Goal: Task Accomplishment & Management: Use online tool/utility

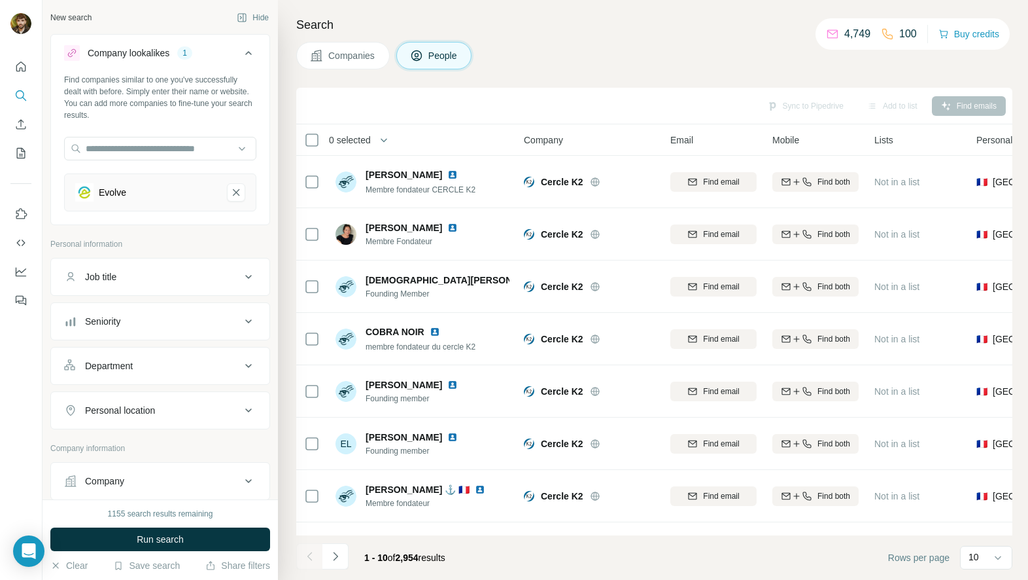
scroll to position [151, 0]
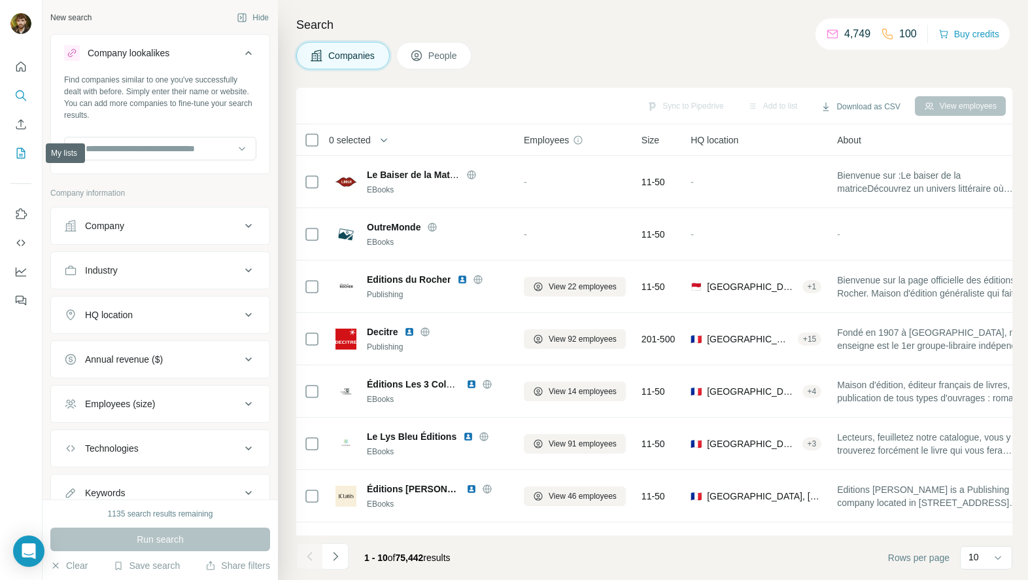
click at [26, 143] on button "My lists" at bounding box center [20, 153] width 21 height 24
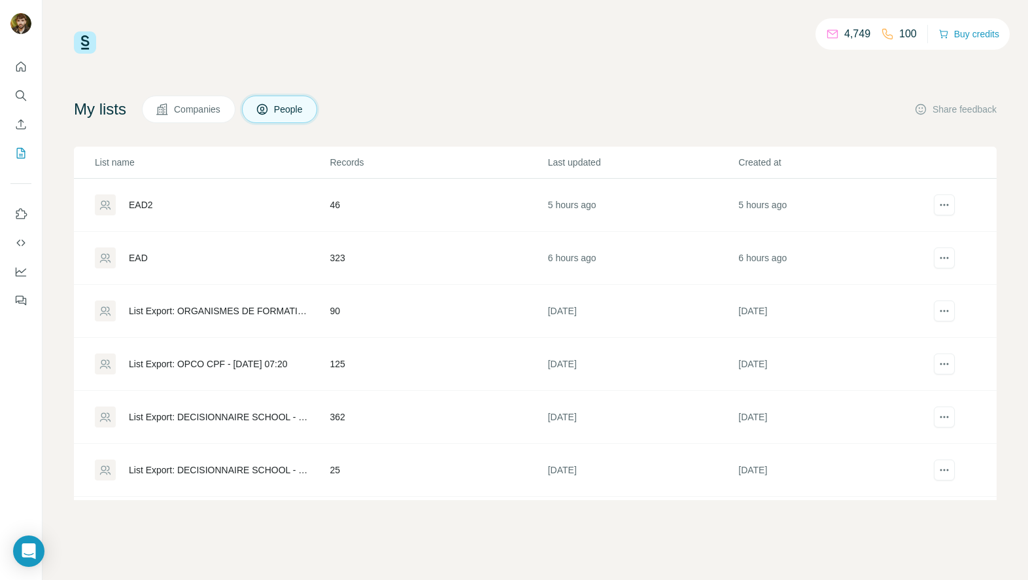
click at [169, 260] on div "EAD" at bounding box center [212, 257] width 234 height 21
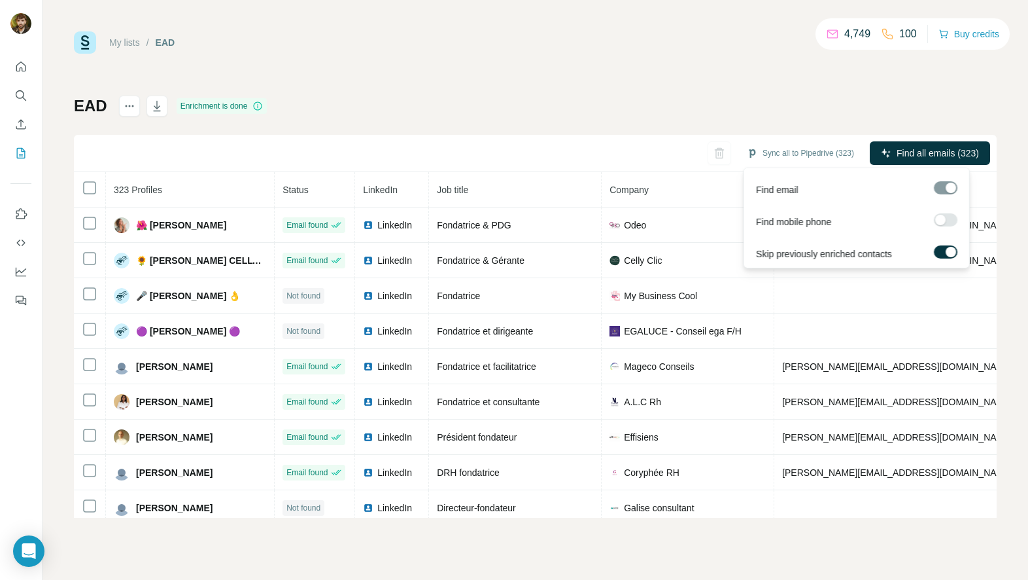
click at [948, 220] on label at bounding box center [946, 219] width 24 height 13
click at [947, 217] on div at bounding box center [951, 220] width 10 height 10
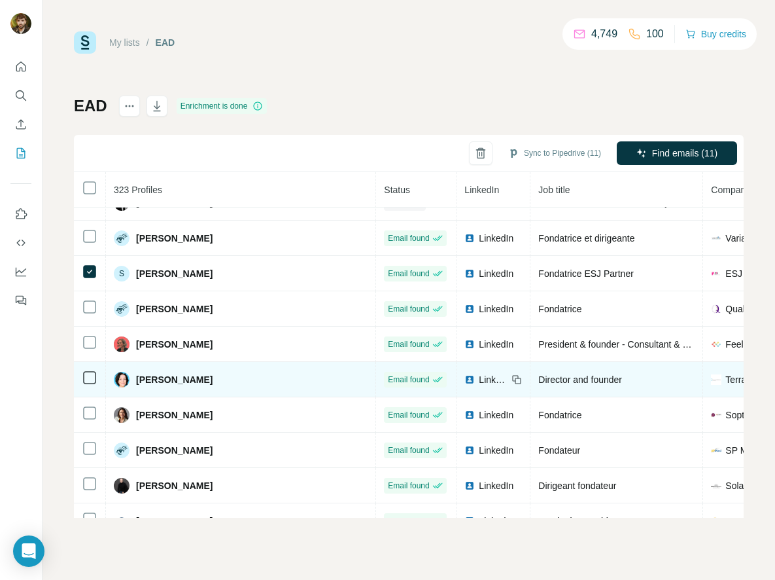
scroll to position [7334, 0]
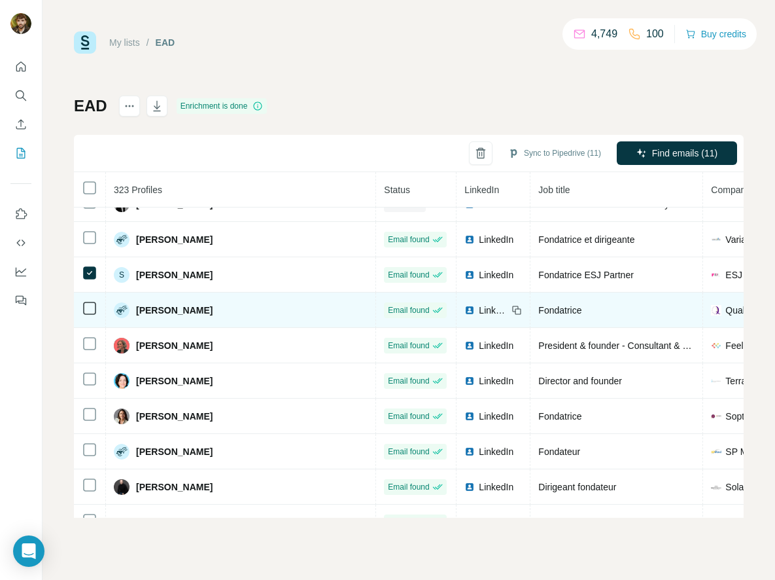
click at [85, 317] on td at bounding box center [90, 309] width 32 height 35
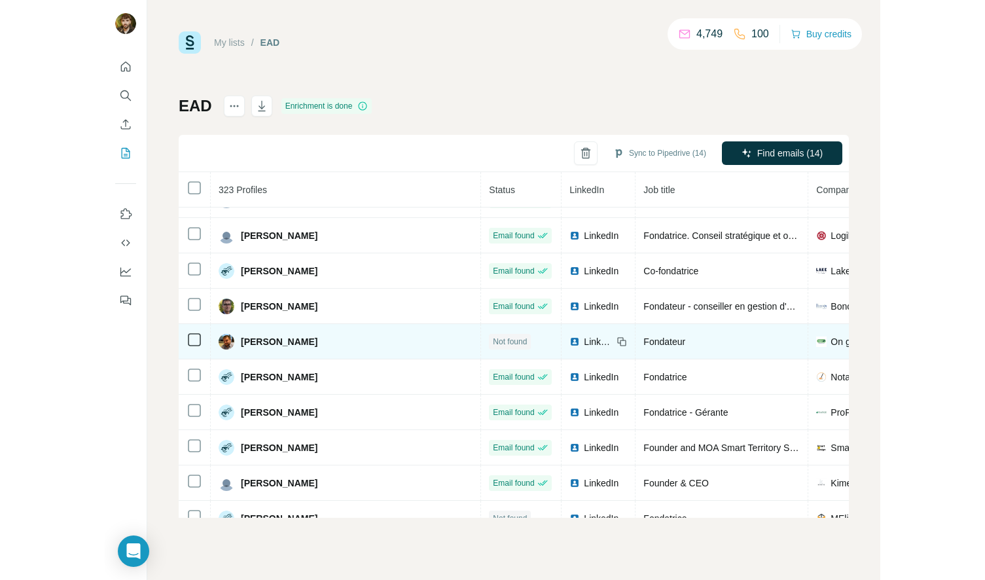
scroll to position [5157, 0]
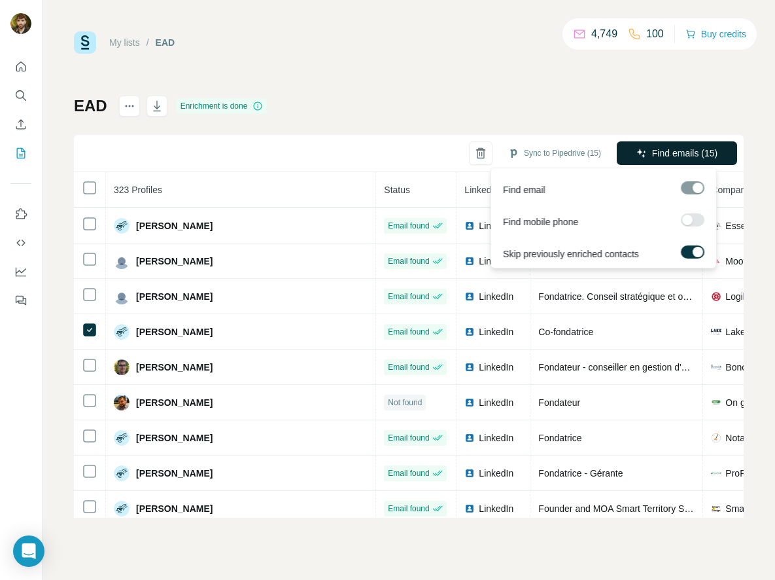
click at [670, 145] on button "Find emails (15)" at bounding box center [677, 153] width 120 height 24
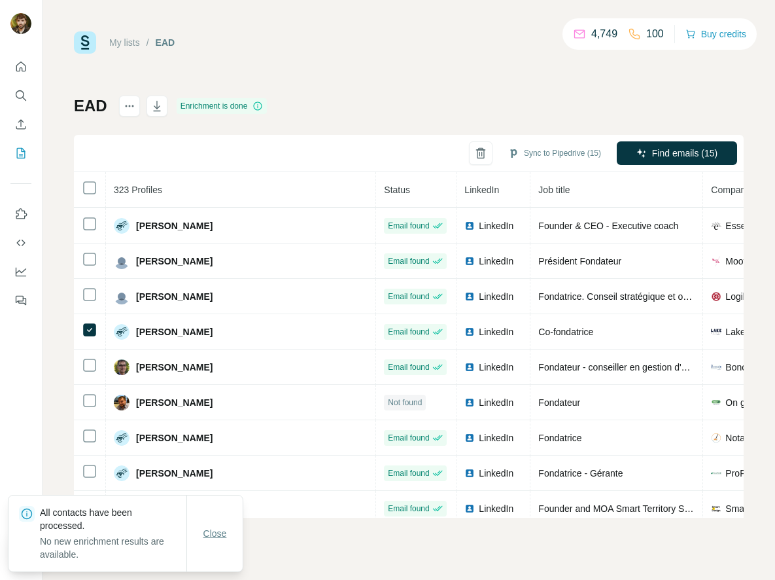
click at [208, 530] on span "Close" at bounding box center [215, 533] width 24 height 13
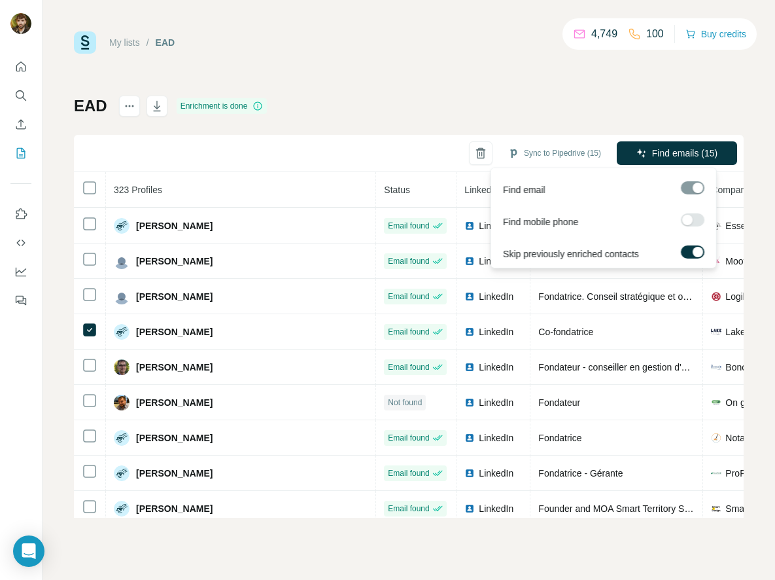
click at [686, 182] on div at bounding box center [693, 187] width 24 height 13
click at [690, 182] on div at bounding box center [693, 187] width 24 height 13
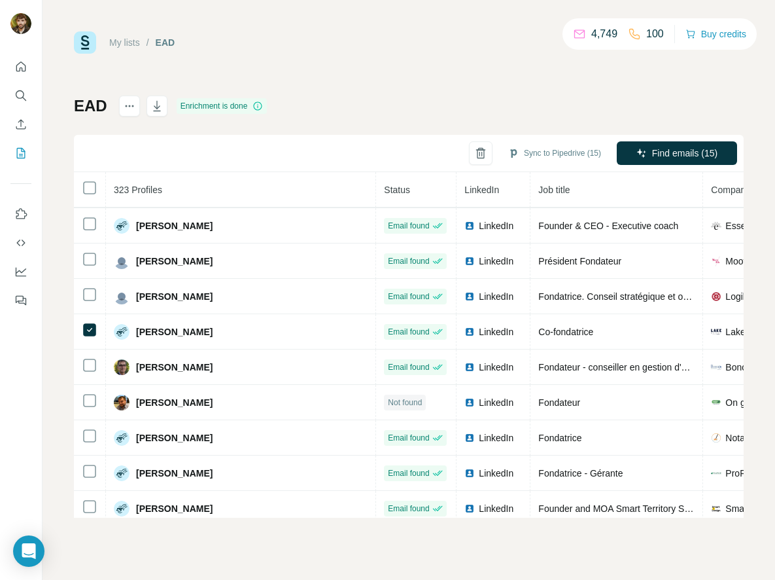
click at [586, 110] on div "EAD Enrichment is done Sync to Pipedrive (15) Find emails (15) 323 Profiles Sta…" at bounding box center [409, 307] width 670 height 422
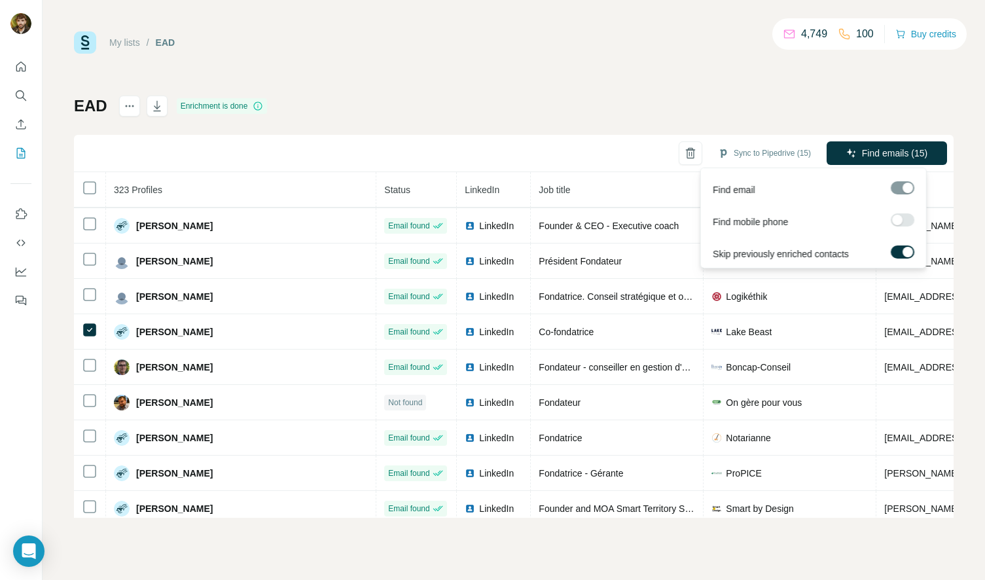
click at [900, 190] on div at bounding box center [902, 187] width 24 height 13
click at [900, 219] on div at bounding box center [897, 220] width 10 height 10
click at [903, 186] on div at bounding box center [902, 187] width 24 height 13
click at [843, 157] on span "Find emails & mobiles (15)" at bounding box center [872, 153] width 109 height 13
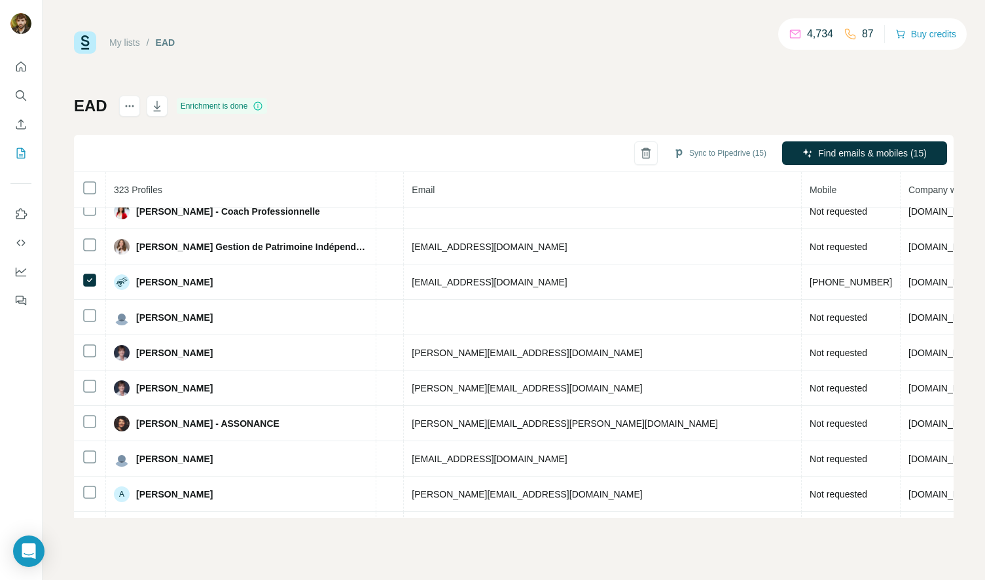
scroll to position [544, 473]
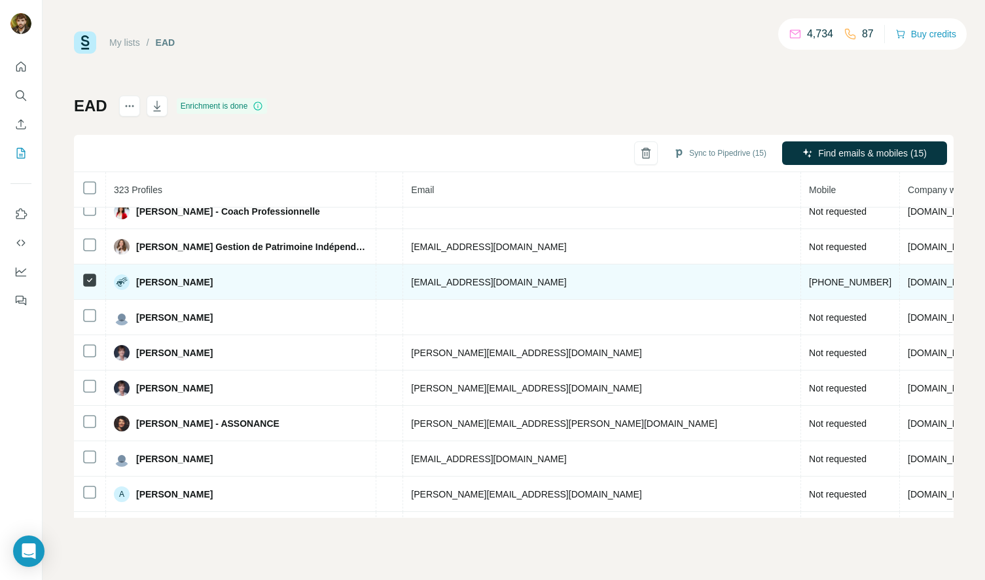
drag, startPoint x: 229, startPoint y: 282, endPoint x: 137, endPoint y: 279, distance: 92.3
click at [137, 279] on div "[PERSON_NAME]" at bounding box center [241, 282] width 254 height 16
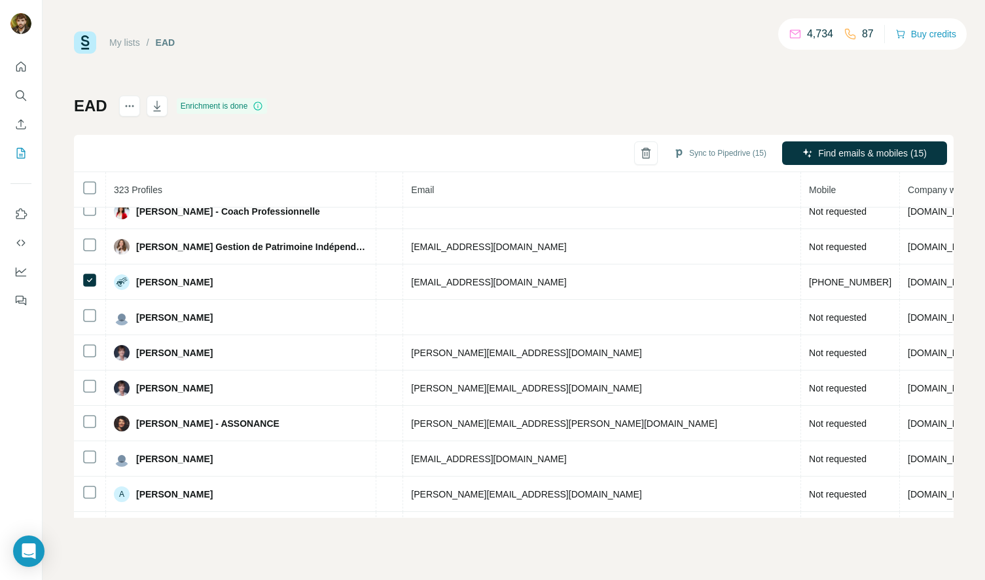
copy span "[PERSON_NAME]"
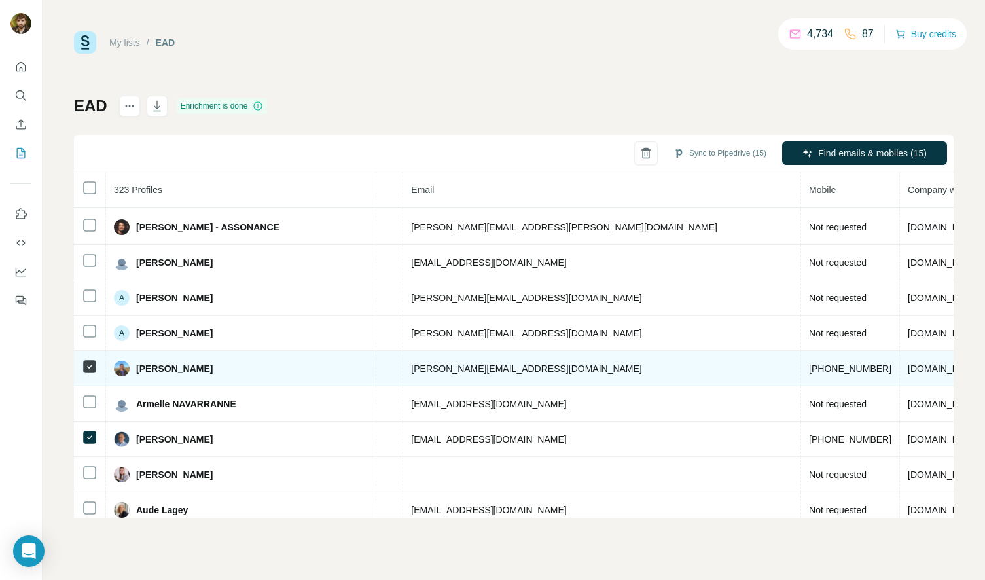
scroll to position [740, 473]
drag, startPoint x: 216, startPoint y: 372, endPoint x: 118, endPoint y: 367, distance: 97.6
click at [118, 367] on div "[PERSON_NAME]" at bounding box center [241, 368] width 254 height 16
click at [258, 374] on div "[PERSON_NAME]" at bounding box center [241, 368] width 254 height 16
drag, startPoint x: 219, startPoint y: 372, endPoint x: 131, endPoint y: 364, distance: 88.0
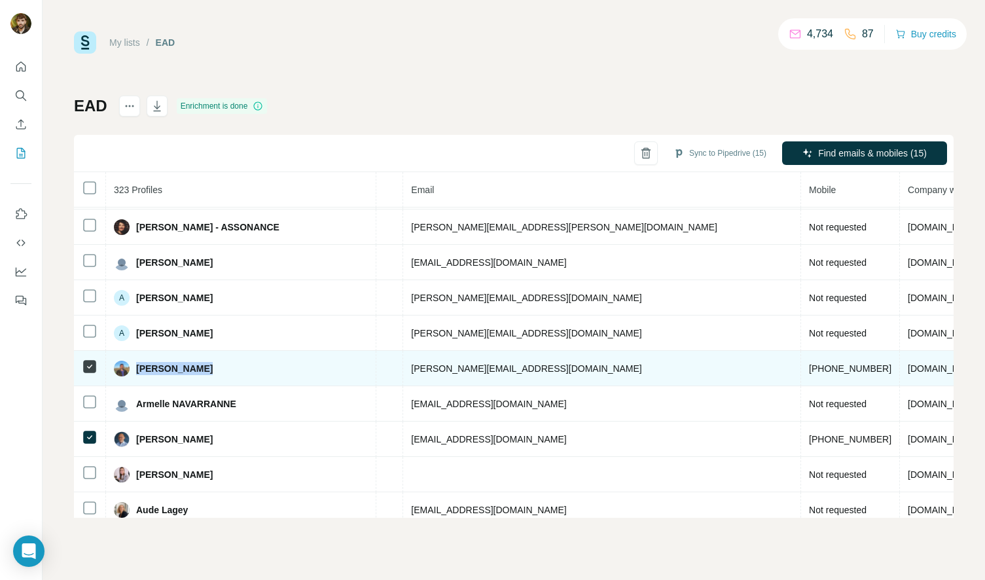
click at [134, 365] on div "[PERSON_NAME]" at bounding box center [241, 368] width 254 height 16
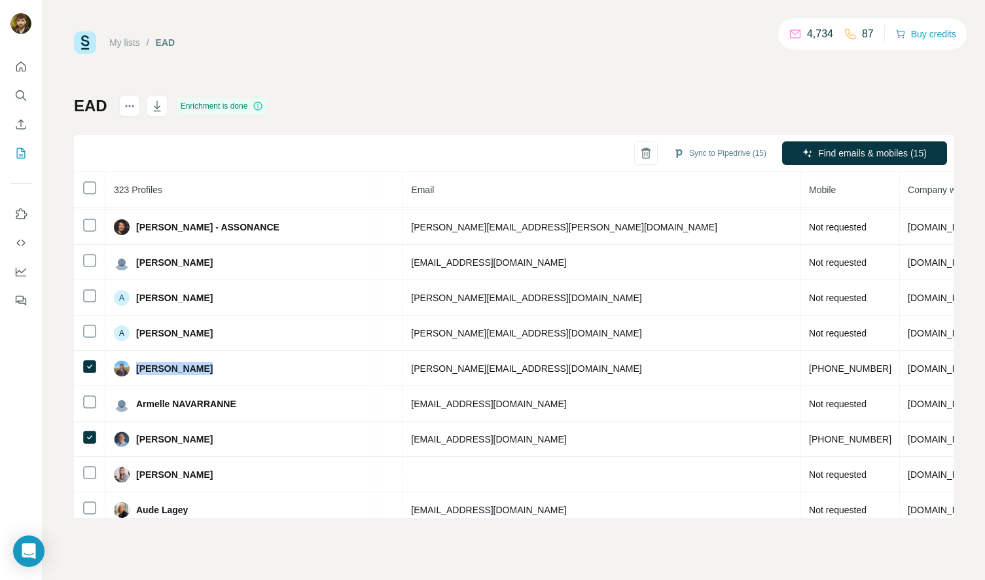
copy span "[PERSON_NAME]"
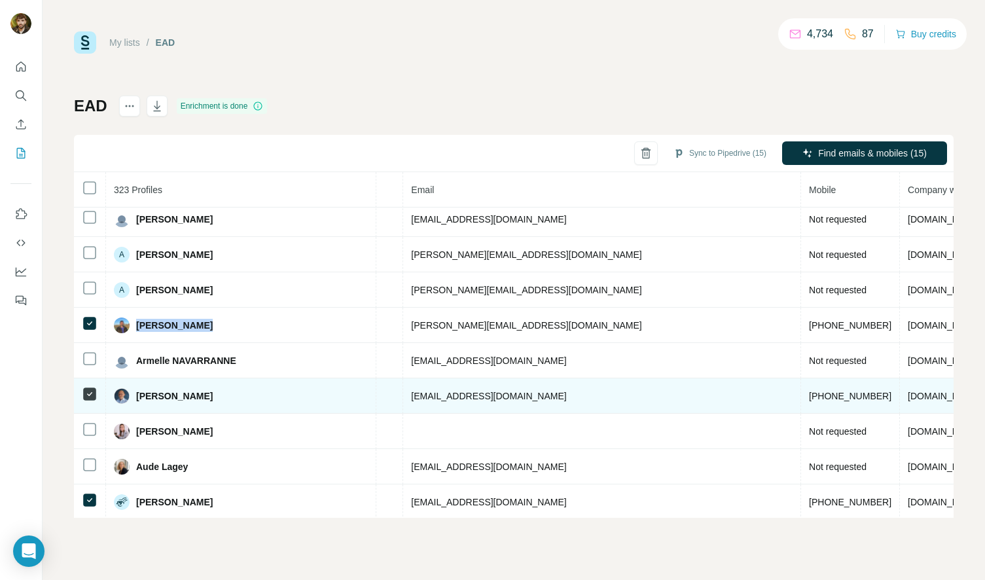
scroll to position [792, 473]
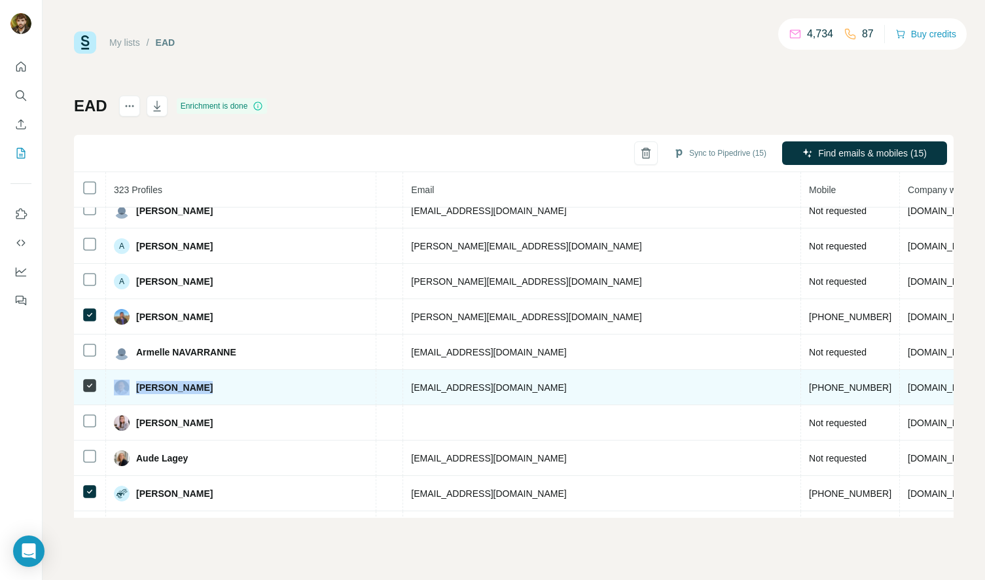
drag, startPoint x: 205, startPoint y: 387, endPoint x: 124, endPoint y: 388, distance: 80.5
click at [124, 388] on div "[PERSON_NAME]" at bounding box center [241, 387] width 254 height 16
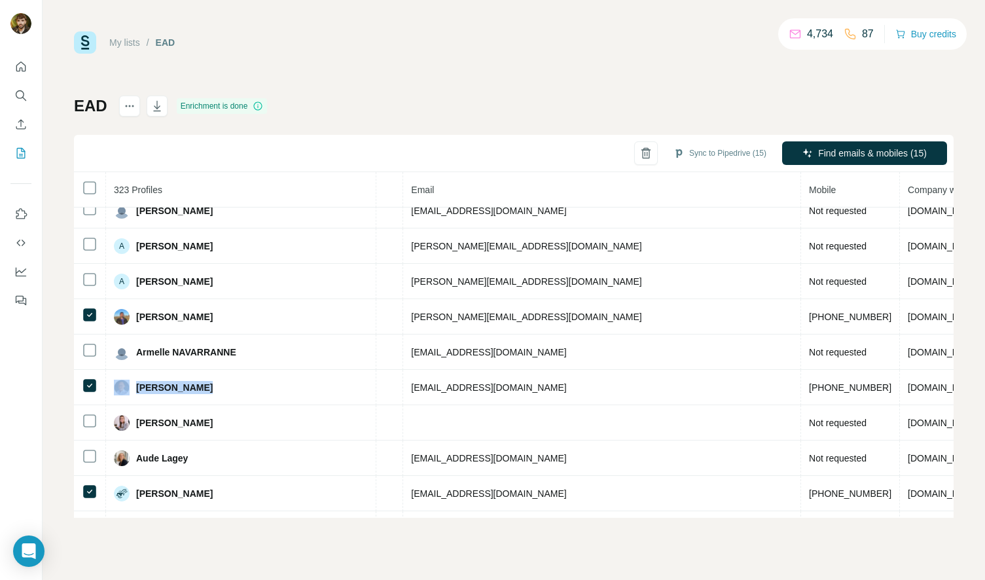
copy div "[PERSON_NAME]"
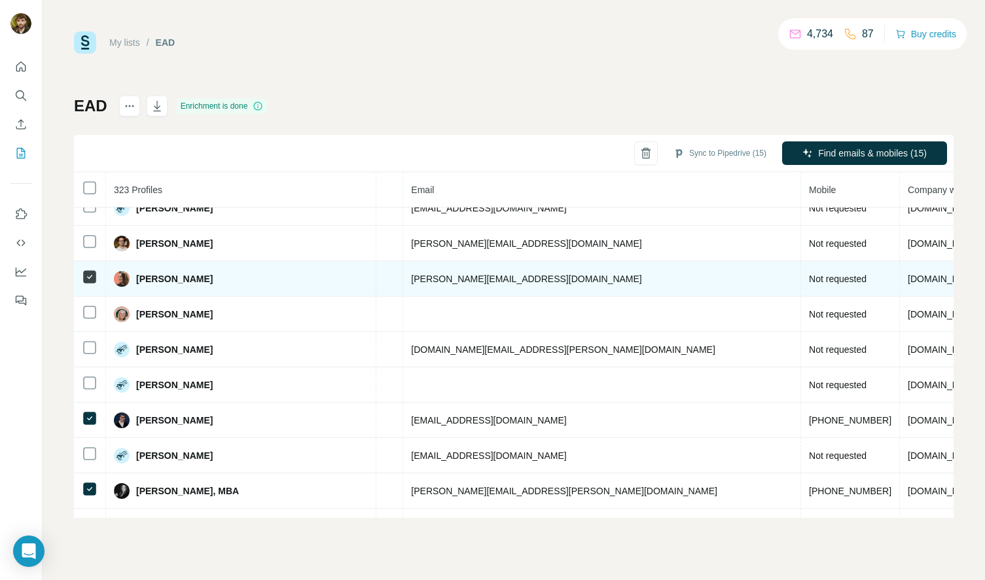
scroll to position [4362, 473]
drag, startPoint x: 205, startPoint y: 282, endPoint x: 129, endPoint y: 279, distance: 76.6
click at [129, 279] on div "[PERSON_NAME]" at bounding box center [241, 279] width 254 height 16
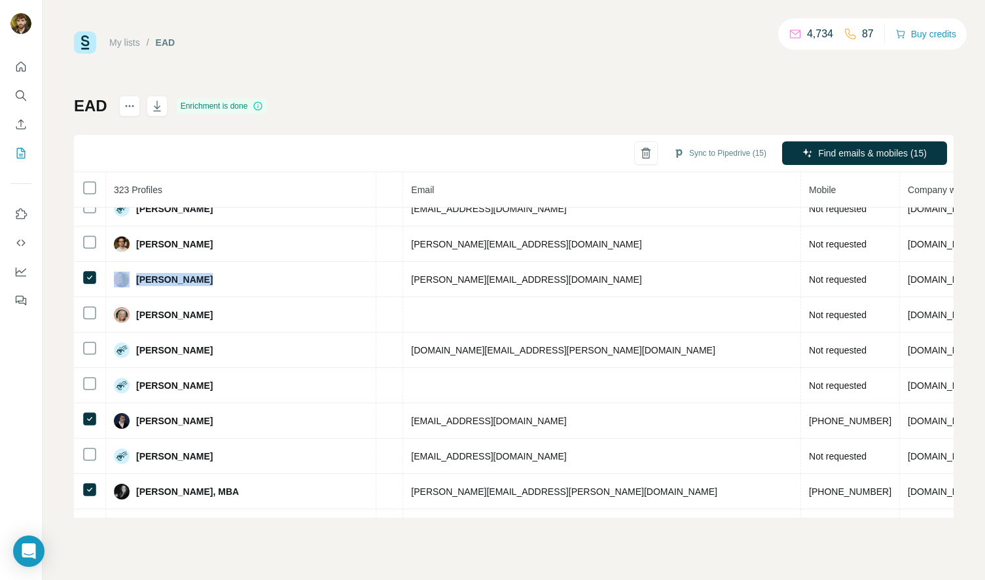
copy div "[PERSON_NAME]"
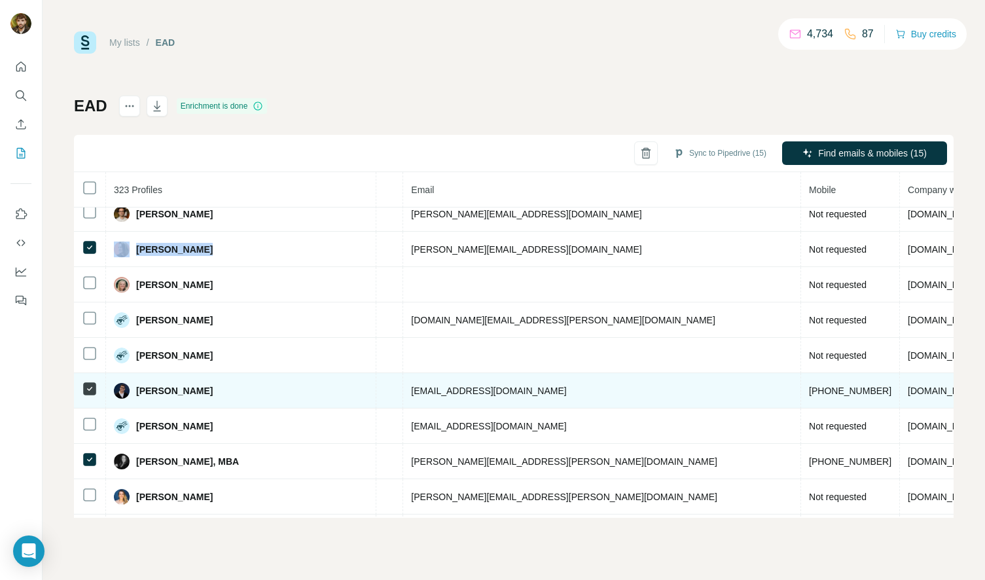
scroll to position [4393, 473]
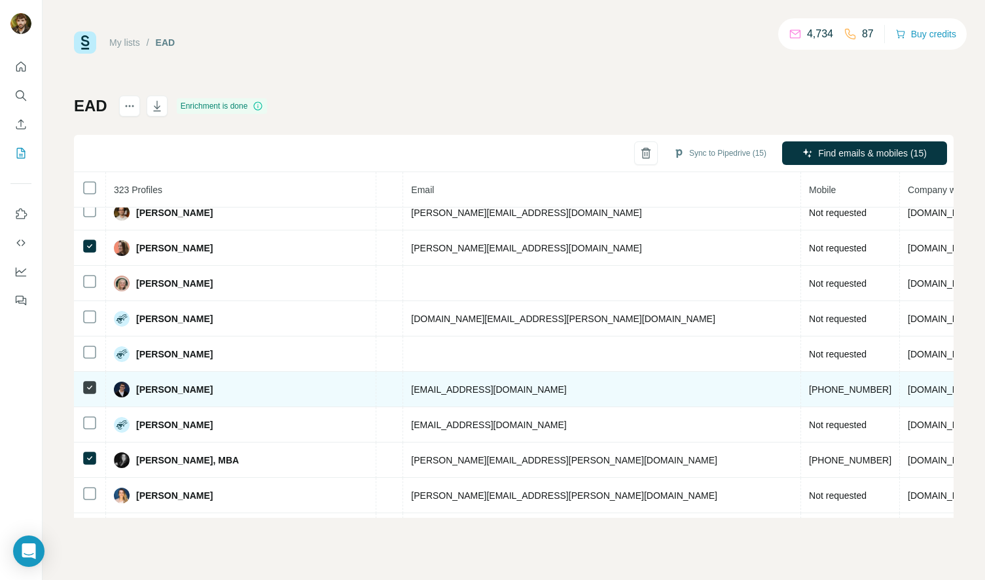
click at [222, 381] on div "[PERSON_NAME]" at bounding box center [241, 389] width 254 height 16
click at [213, 365] on div at bounding box center [213, 365] width 0 height 0
click at [220, 388] on div "[PERSON_NAME]" at bounding box center [241, 389] width 254 height 16
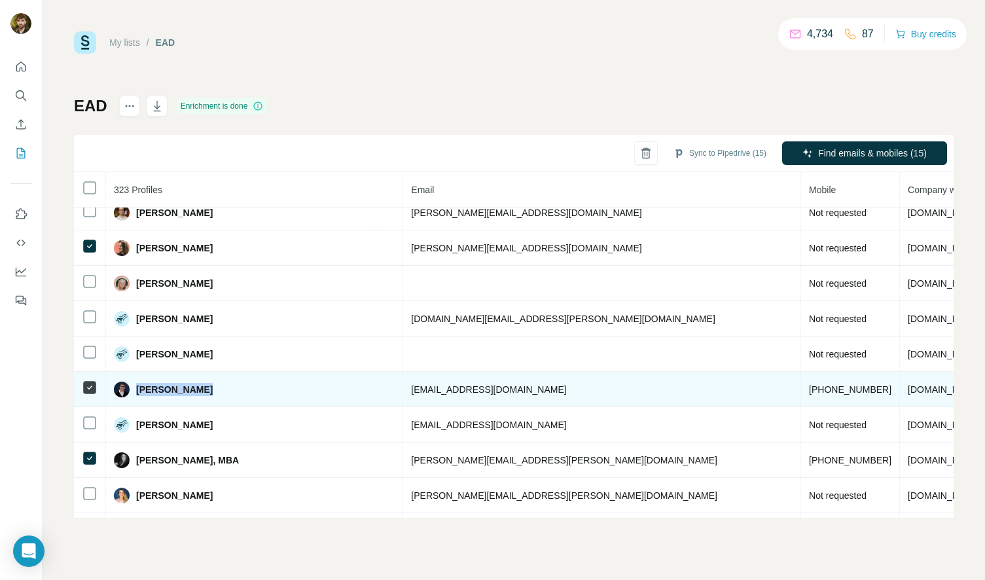
click at [220, 388] on div "[PERSON_NAME]" at bounding box center [241, 389] width 254 height 16
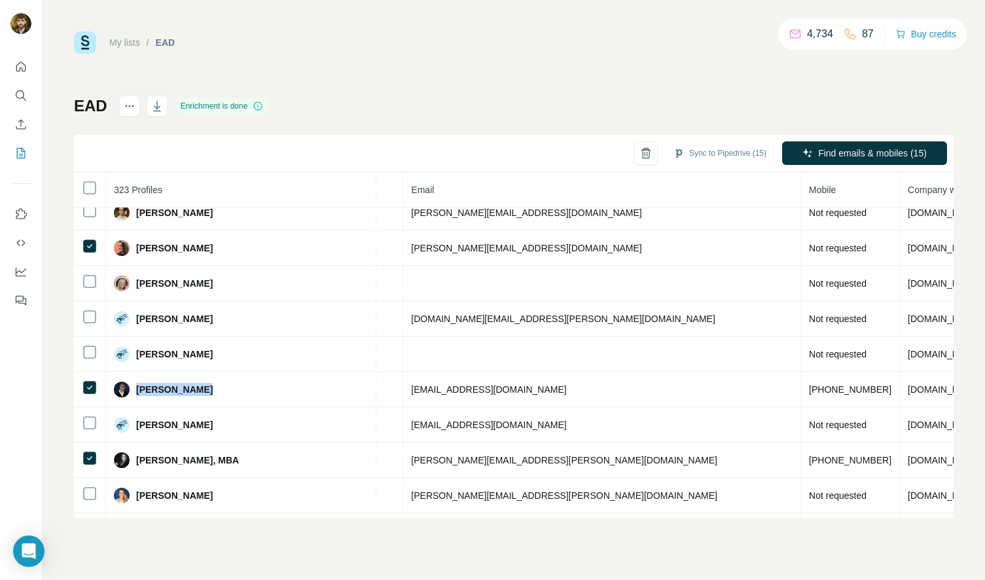
copy span "[PERSON_NAME]"
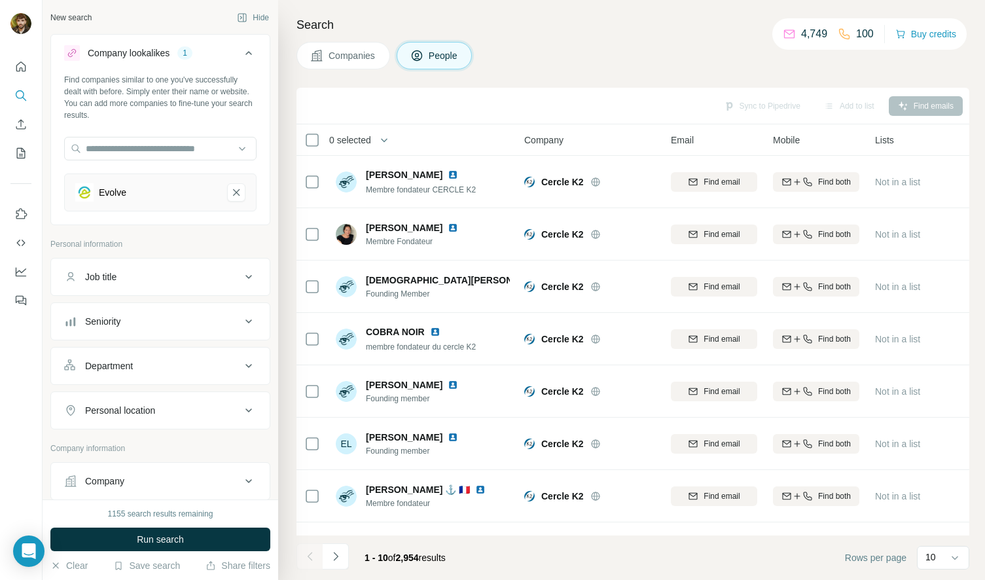
scroll to position [151, 0]
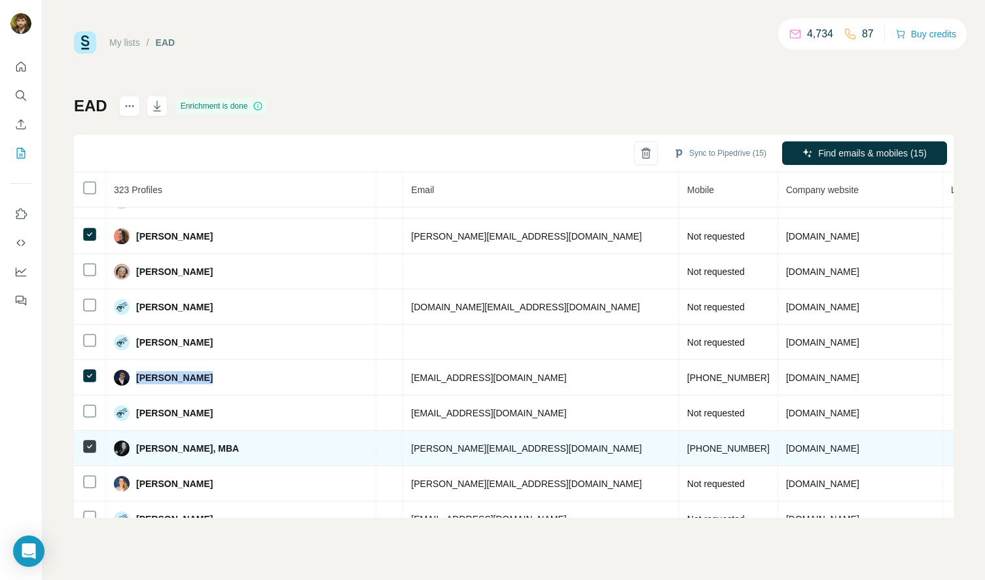
scroll to position [4411, 473]
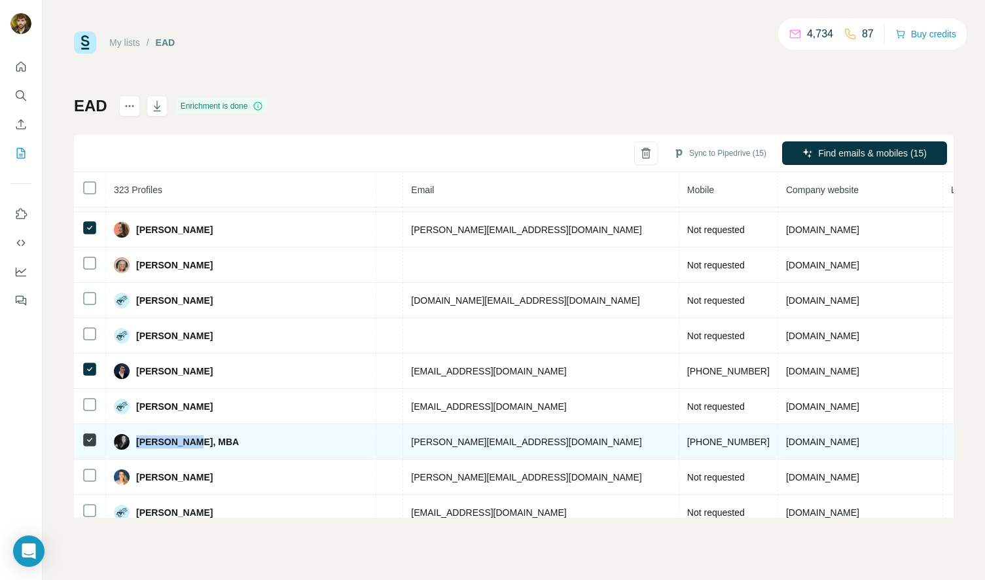
drag, startPoint x: 187, startPoint y: 444, endPoint x: 136, endPoint y: 441, distance: 51.1
click at [136, 441] on span "[PERSON_NAME], MBA" at bounding box center [187, 441] width 103 height 13
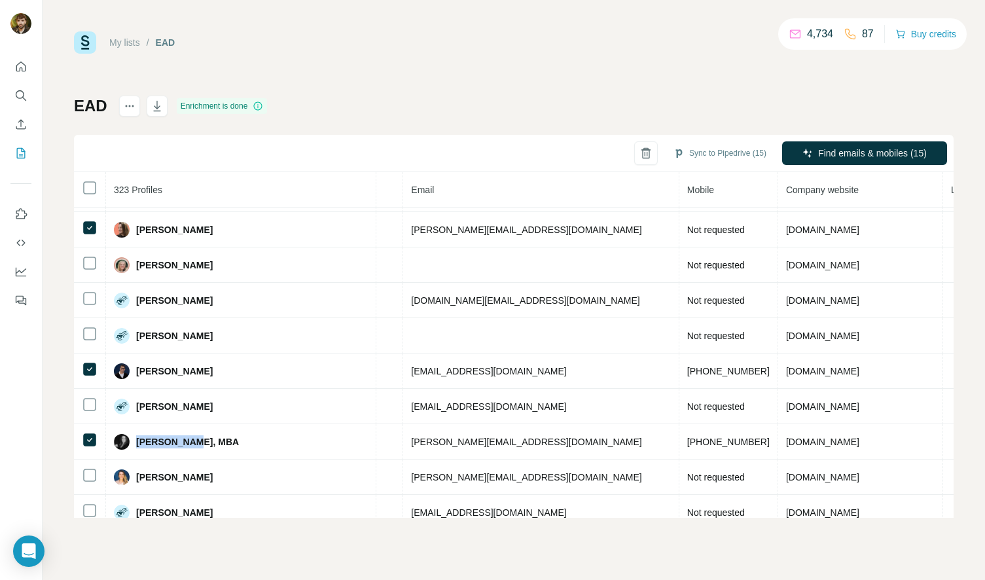
copy span "Lara Hinton"
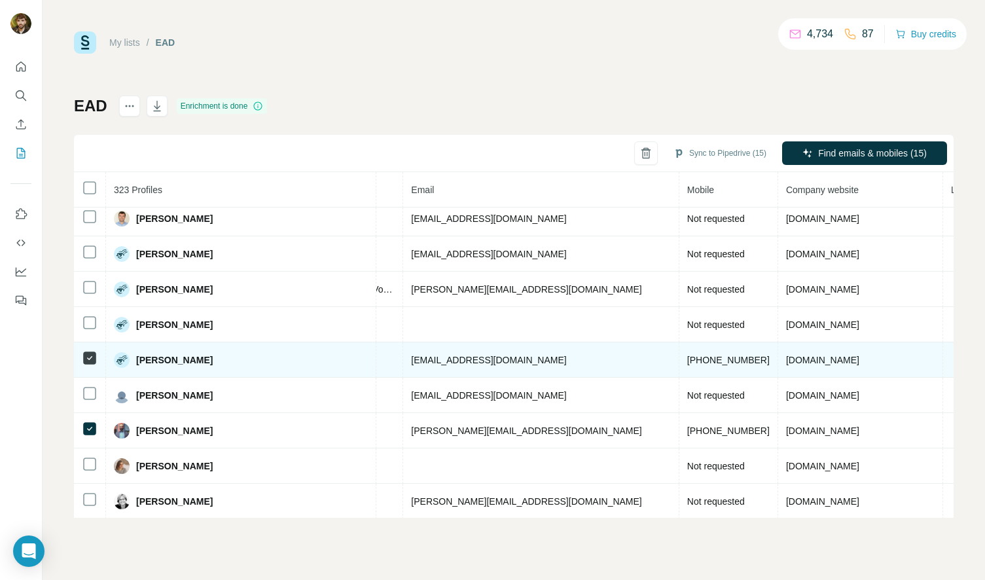
scroll to position [4847, 473]
click at [257, 357] on div "[PERSON_NAME]" at bounding box center [241, 359] width 254 height 16
drag, startPoint x: 196, startPoint y: 366, endPoint x: 217, endPoint y: 368, distance: 21.0
click at [217, 368] on td "[PERSON_NAME]" at bounding box center [241, 358] width 270 height 35
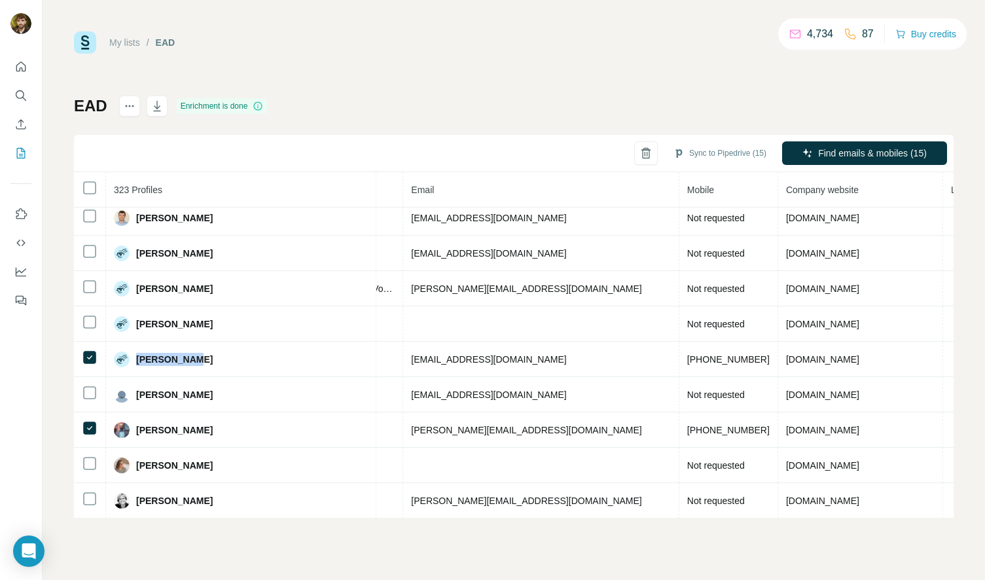
copy span "[PERSON_NAME]"
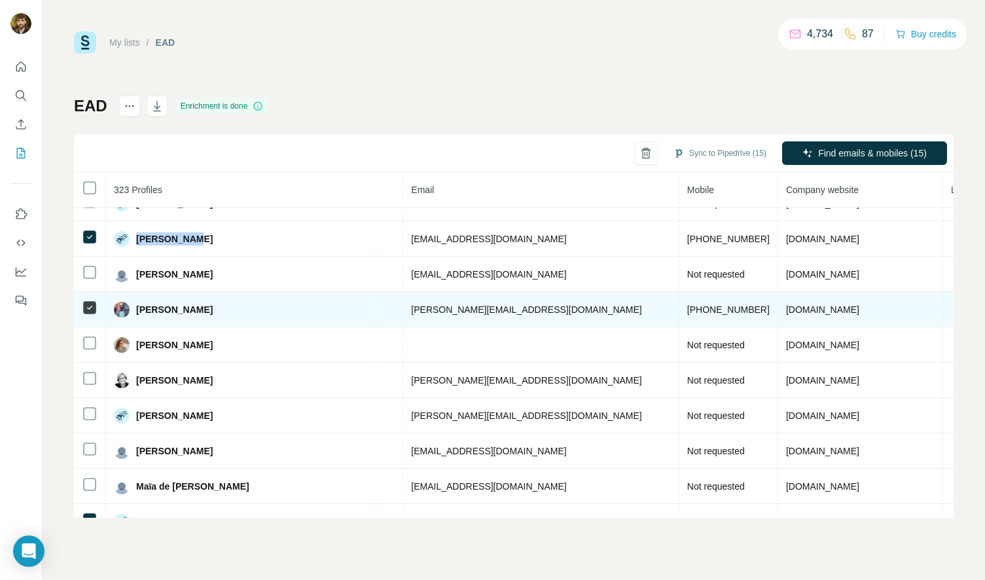
click at [95, 306] on tr "Lucas Josseron Found LinkedIn Fondateur Joss l.josseron@jossandco.fr +336100535…" at bounding box center [353, 309] width 1504 height 35
drag, startPoint x: 253, startPoint y: 316, endPoint x: 220, endPoint y: 310, distance: 32.6
click at [252, 316] on div "[PERSON_NAME]" at bounding box center [241, 310] width 254 height 16
drag, startPoint x: 198, startPoint y: 306, endPoint x: 125, endPoint y: 307, distance: 73.3
click at [125, 307] on div "[PERSON_NAME]" at bounding box center [241, 310] width 254 height 16
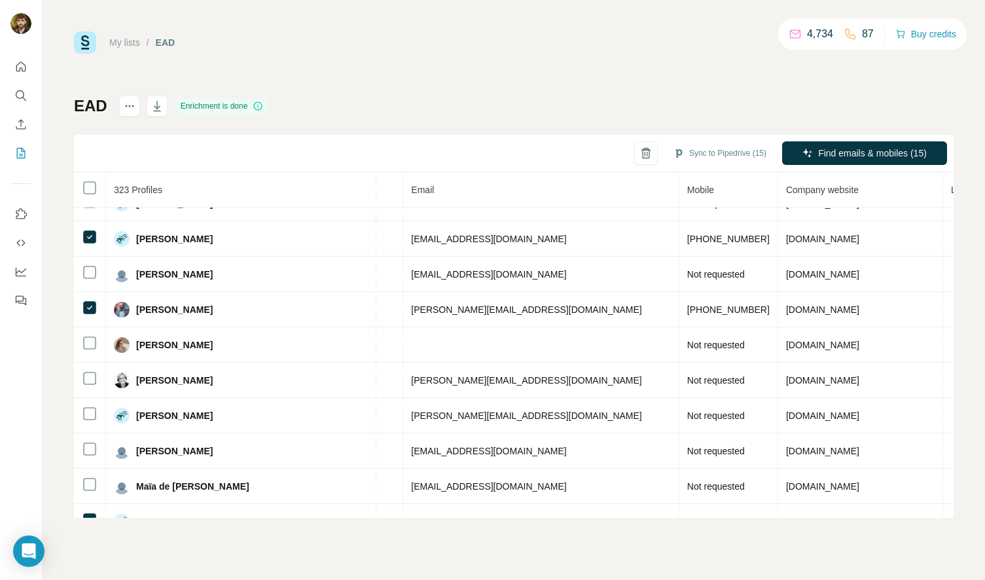
copy div "[PERSON_NAME]"
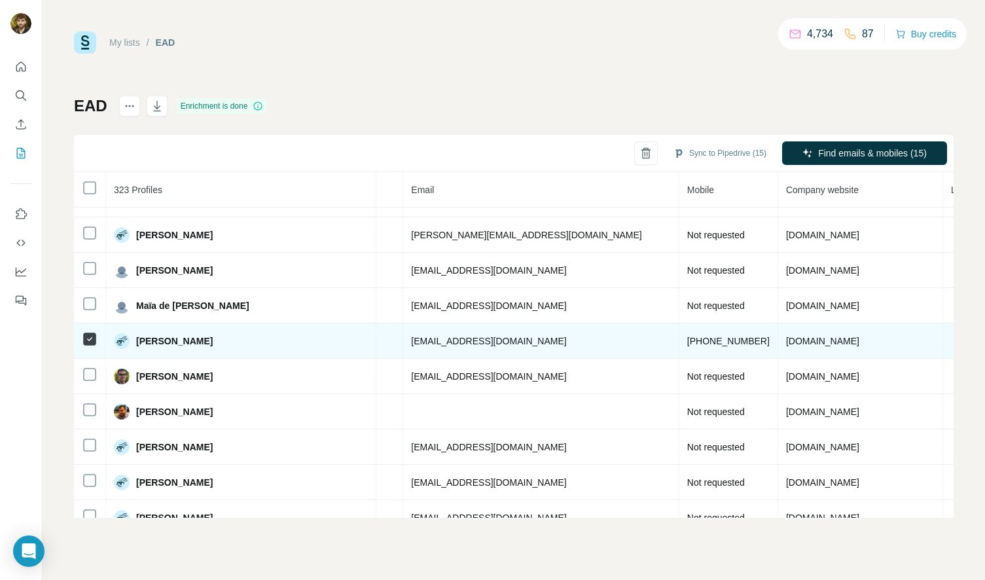
scroll to position [5167, 473]
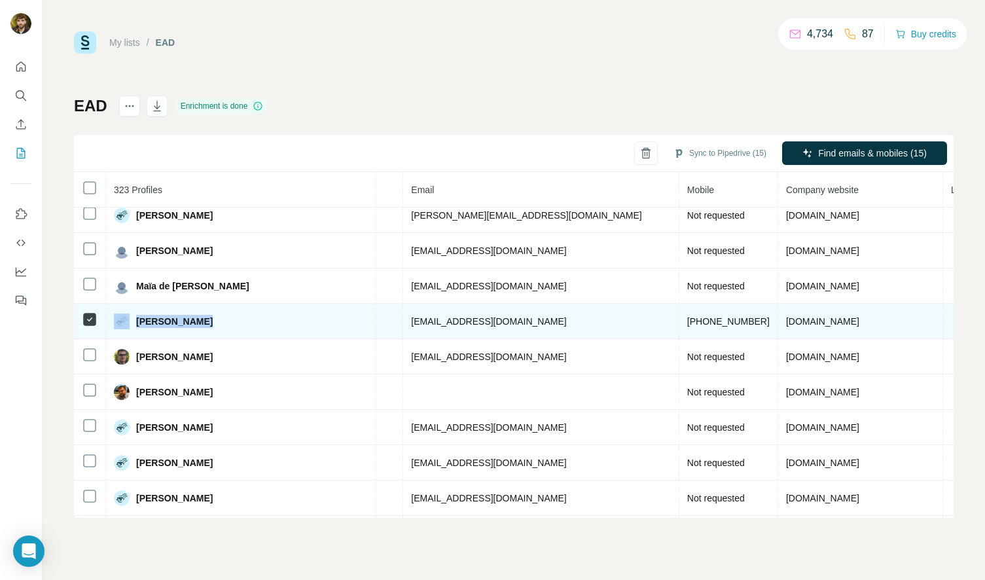
drag, startPoint x: 206, startPoint y: 323, endPoint x: 126, endPoint y: 324, distance: 80.5
click at [126, 324] on div "[PERSON_NAME]" at bounding box center [241, 321] width 254 height 16
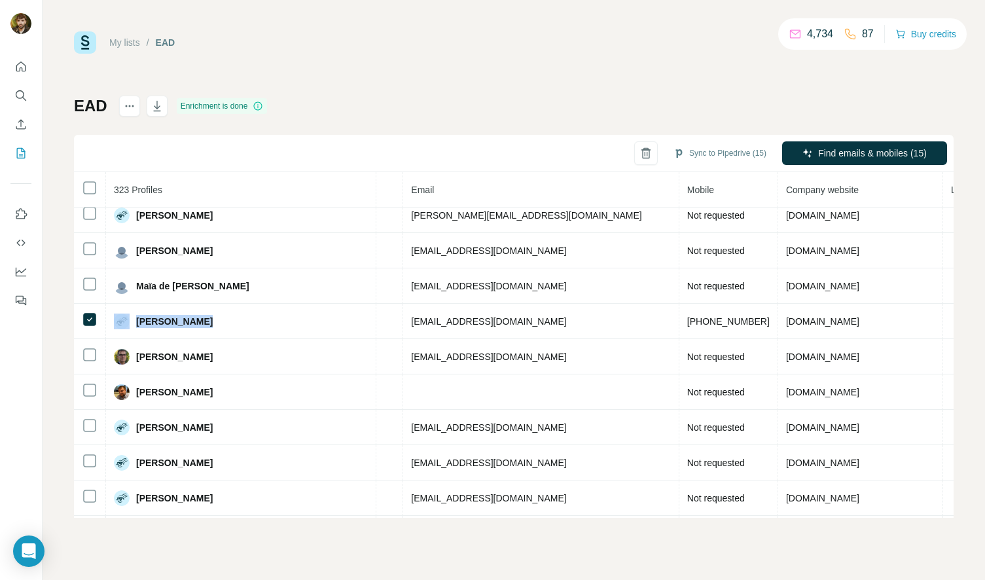
copy div "[PERSON_NAME]"
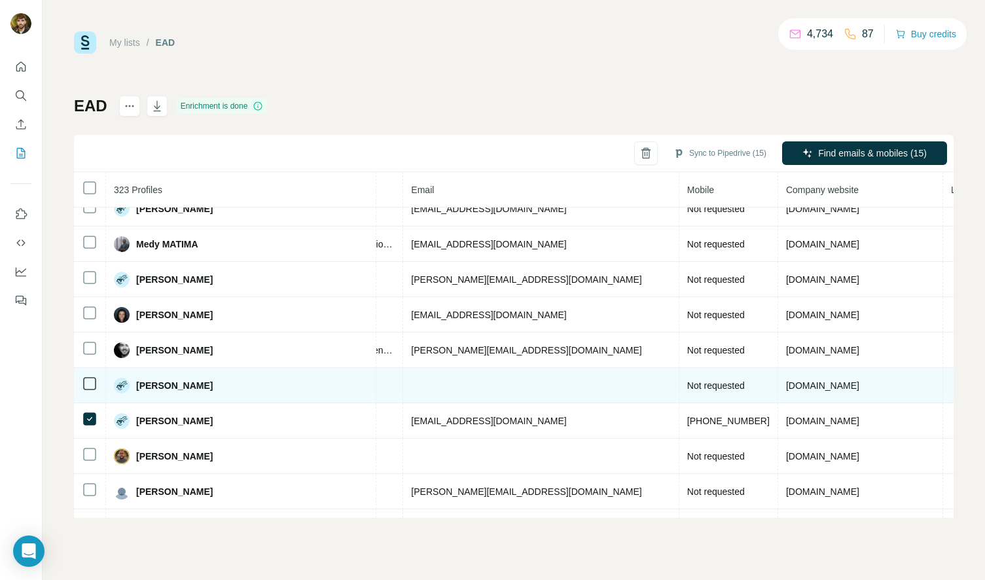
scroll to position [5675, 473]
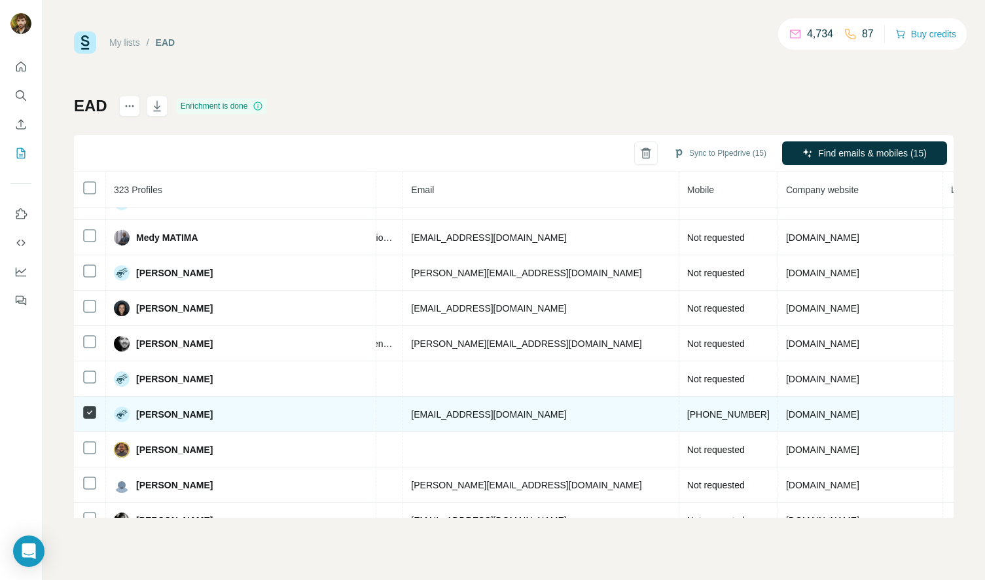
drag, startPoint x: 205, startPoint y: 414, endPoint x: 127, endPoint y: 413, distance: 77.9
click at [127, 413] on div "[PERSON_NAME]" at bounding box center [241, 414] width 254 height 16
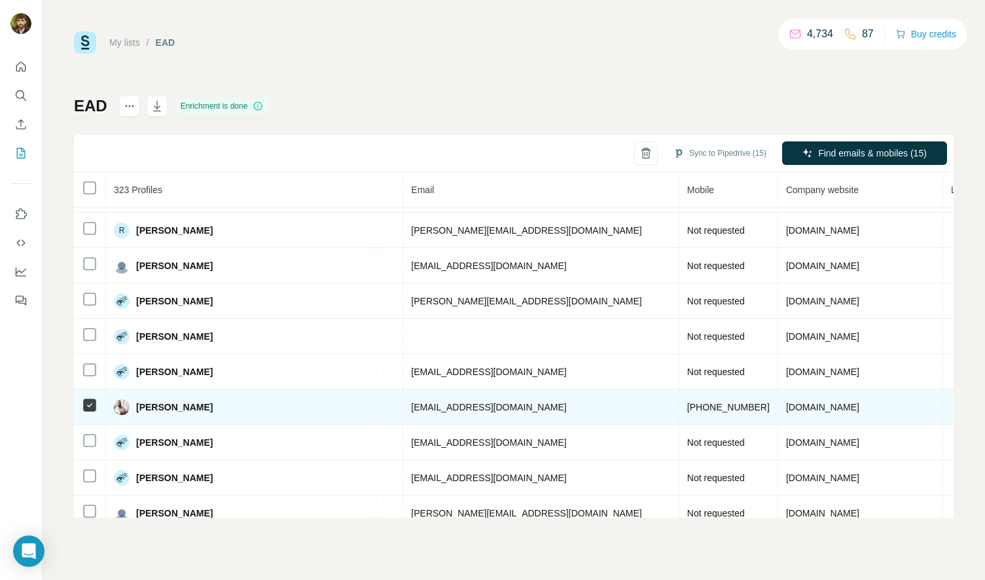
scroll to position [6849, 473]
drag, startPoint x: 213, startPoint y: 408, endPoint x: 128, endPoint y: 404, distance: 85.2
click at [128, 404] on div "[PERSON_NAME]" at bounding box center [241, 406] width 254 height 16
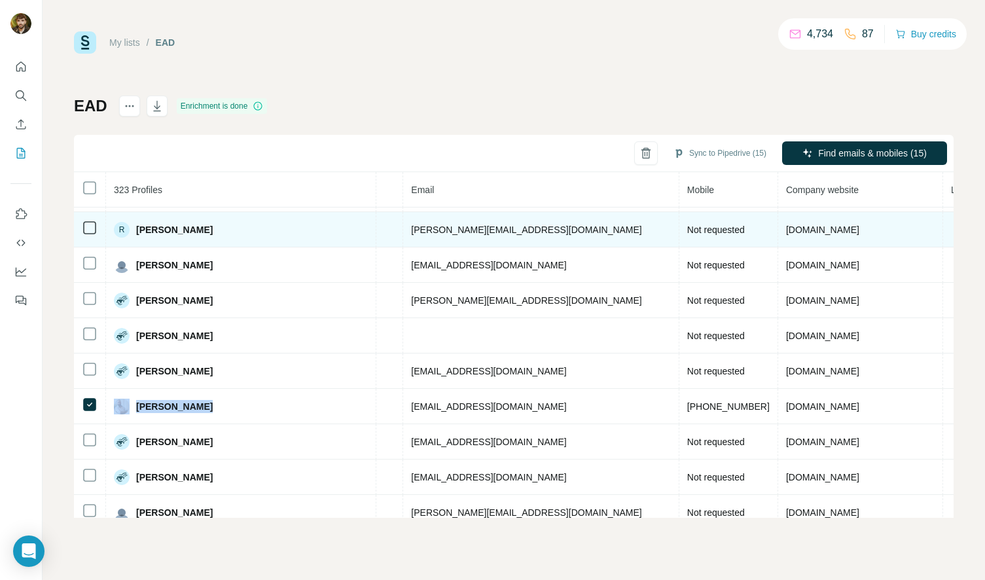
copy div "[PERSON_NAME]"
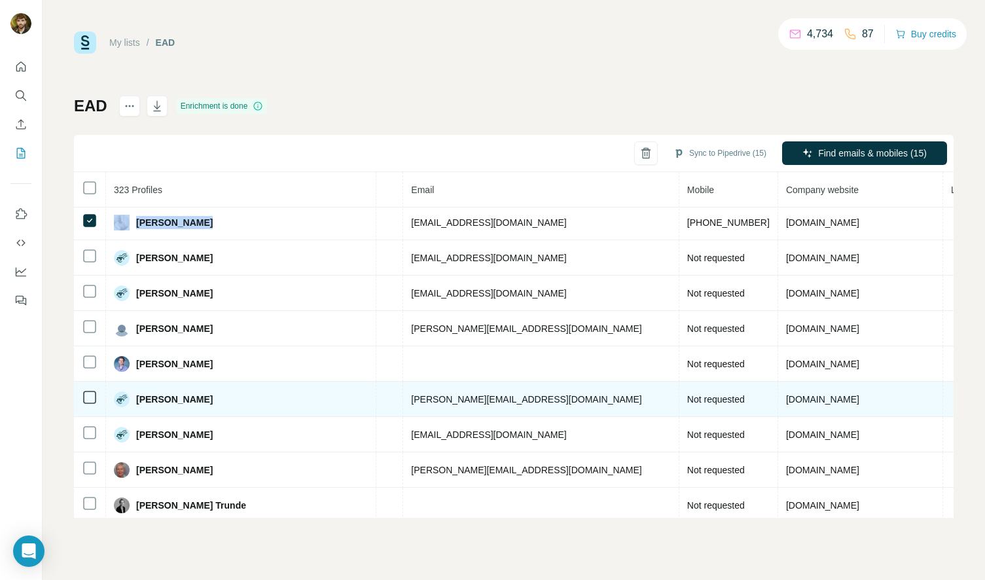
scroll to position [7271, 473]
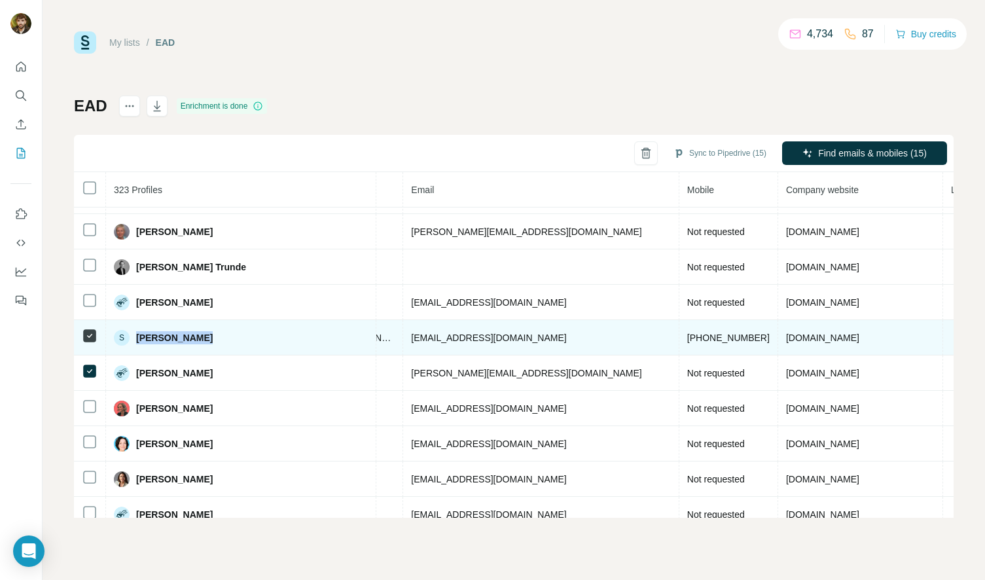
drag, startPoint x: 169, startPoint y: 338, endPoint x: 138, endPoint y: 333, distance: 31.8
click at [137, 334] on div "S Sophie Januel" at bounding box center [241, 338] width 254 height 16
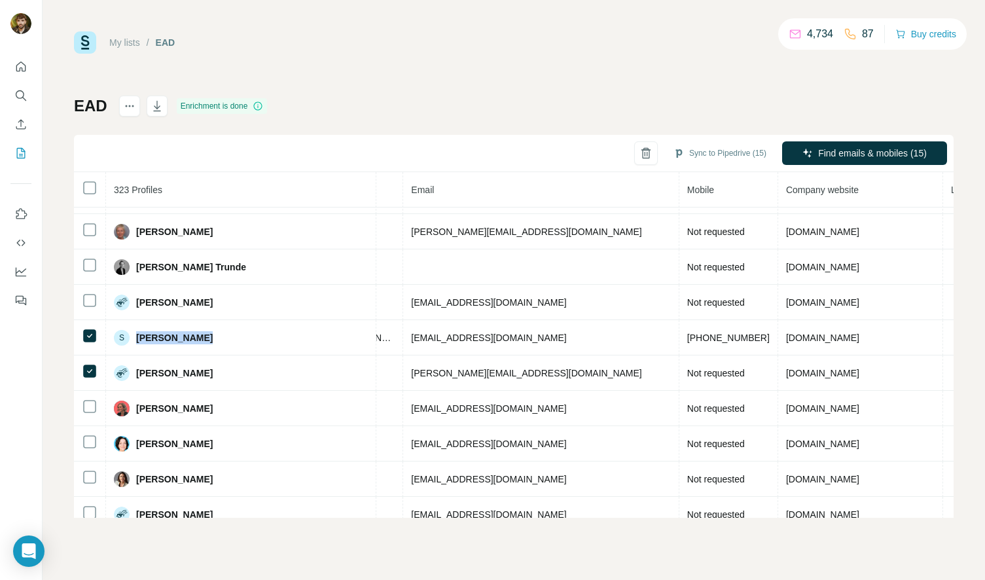
copy span "[PERSON_NAME]"
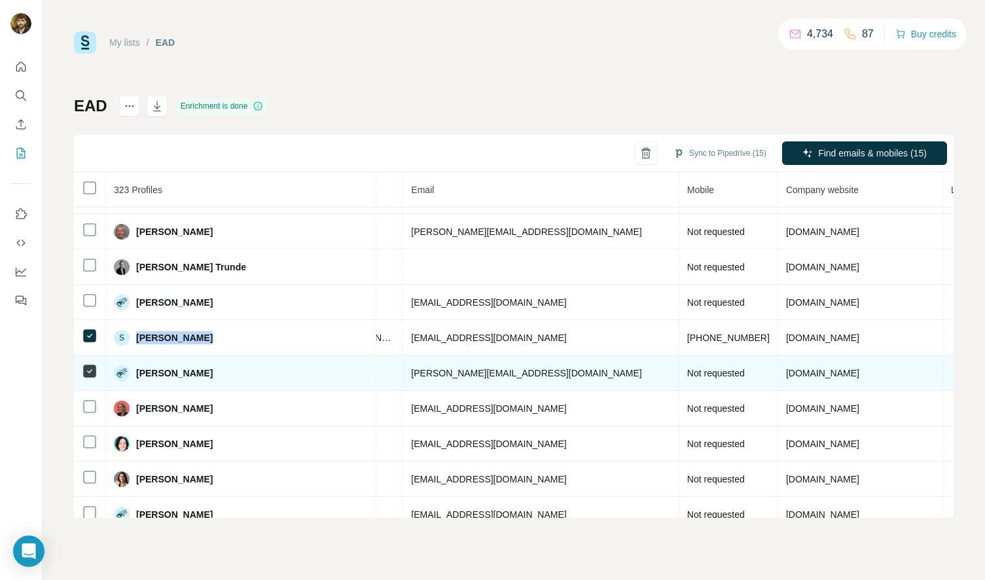
drag, startPoint x: 239, startPoint y: 373, endPoint x: 135, endPoint y: 368, distance: 104.1
click at [135, 368] on div "[PERSON_NAME]" at bounding box center [241, 373] width 254 height 16
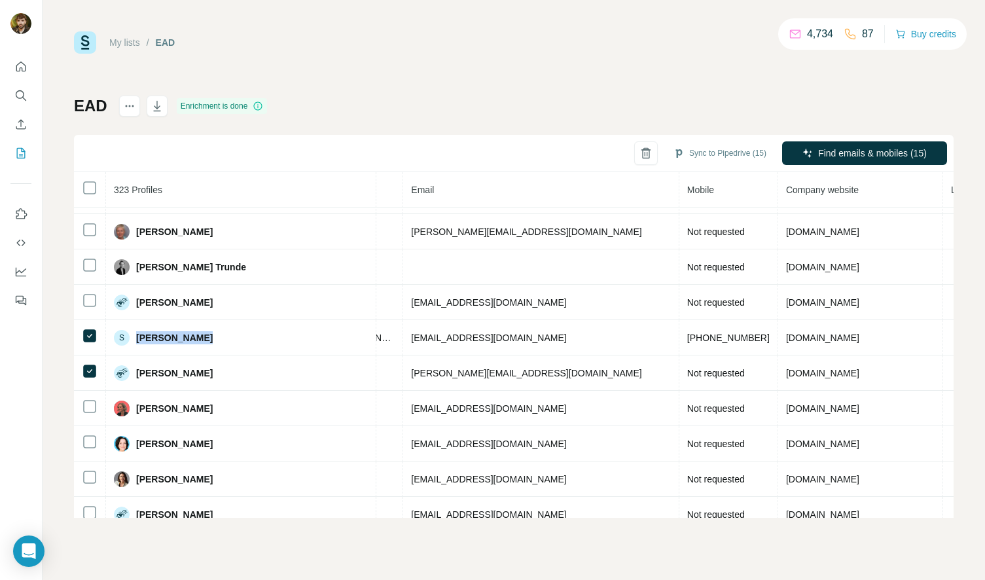
copy span "[PERSON_NAME]"
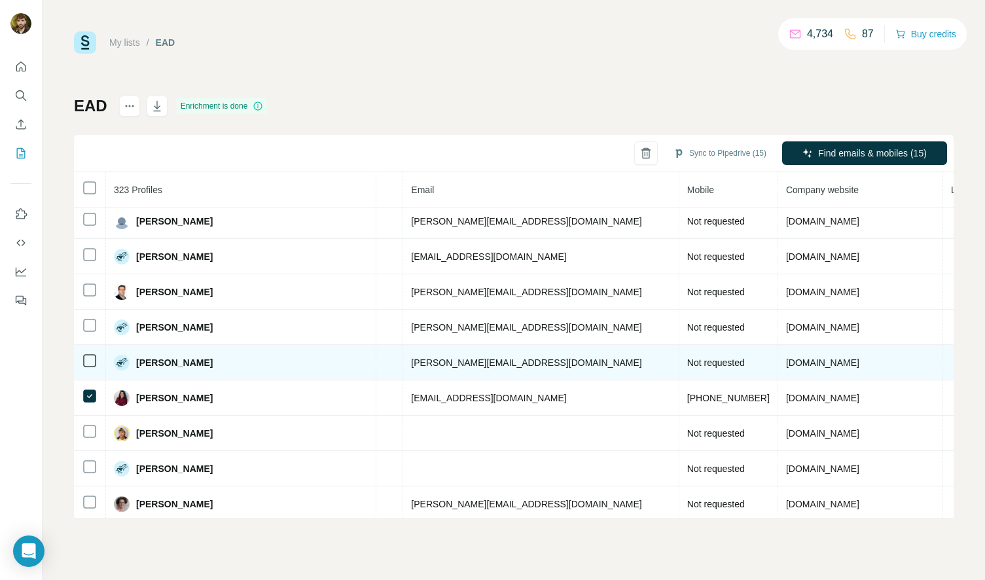
scroll to position [7710, 473]
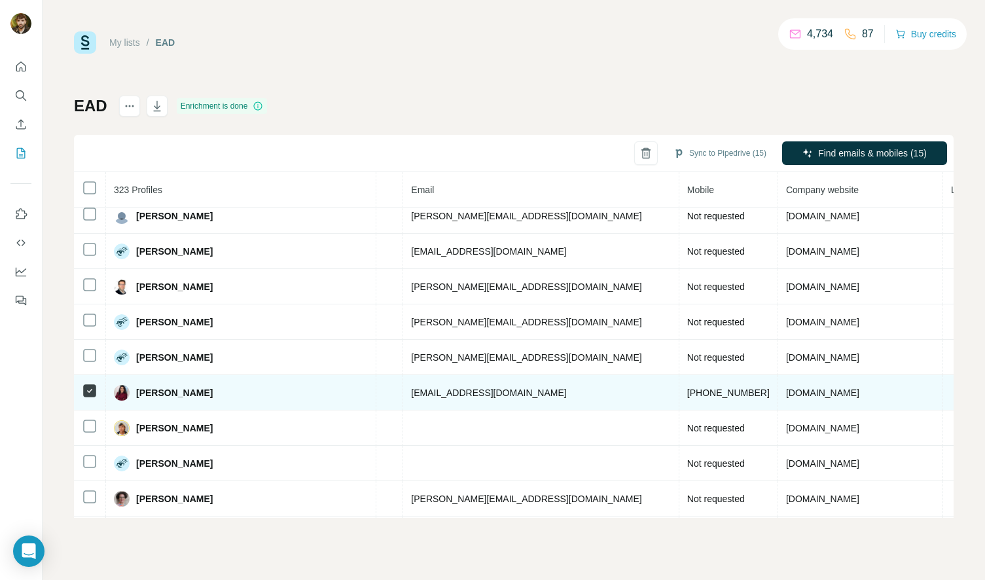
drag, startPoint x: 236, startPoint y: 396, endPoint x: 128, endPoint y: 394, distance: 107.3
click at [130, 394] on div "[PERSON_NAME]" at bounding box center [241, 393] width 254 height 16
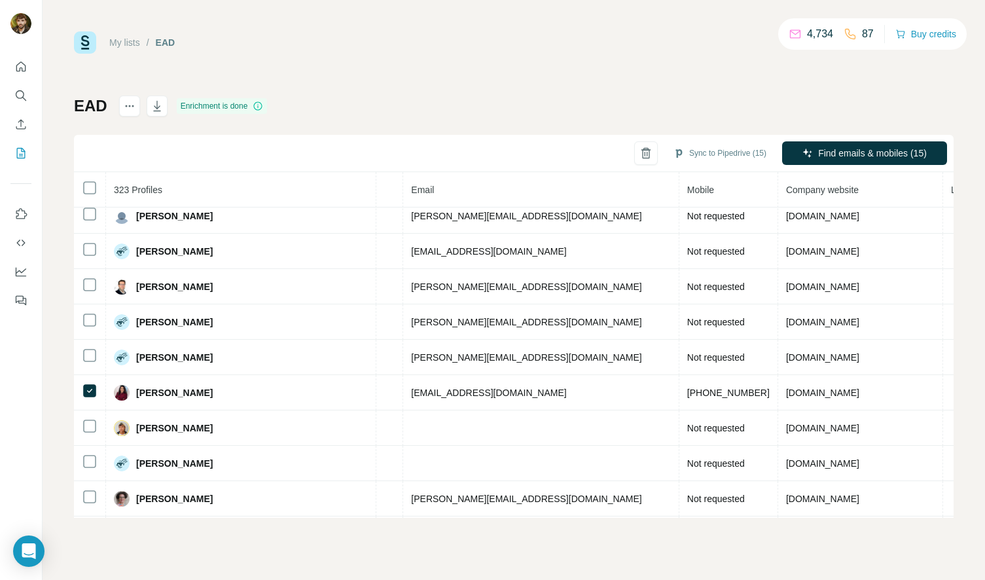
copy div "[PERSON_NAME]"
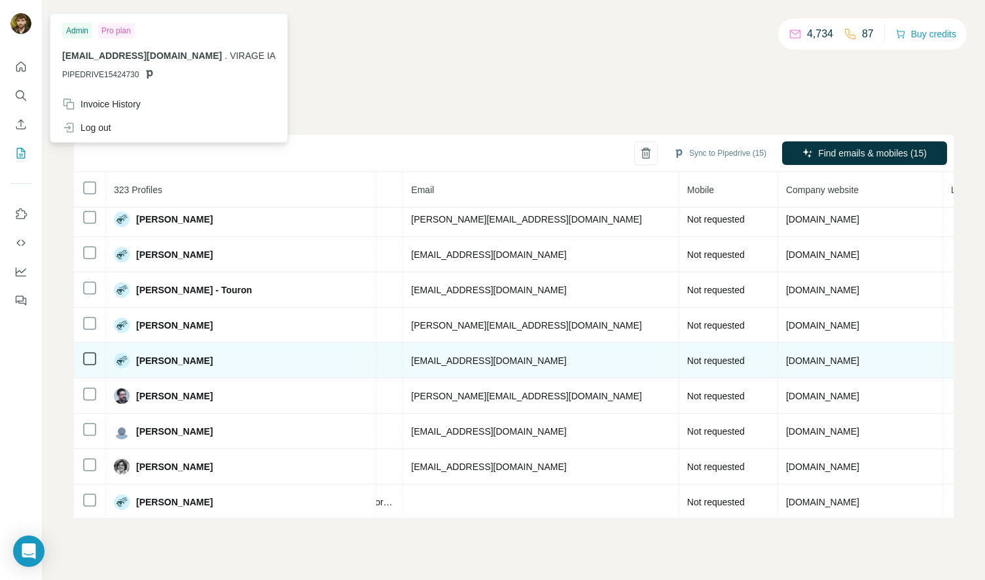
scroll to position [10954, 473]
